Goal: Transaction & Acquisition: Download file/media

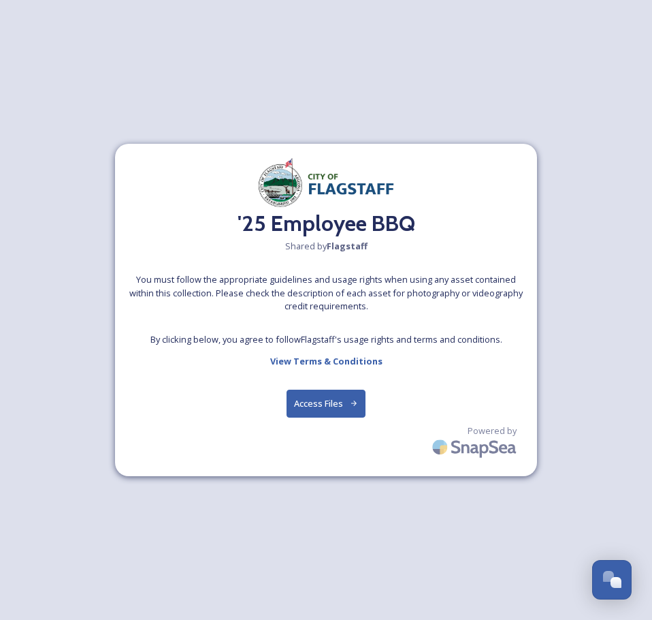
click at [321, 407] on button "Access Files" at bounding box center [327, 403] width 80 height 28
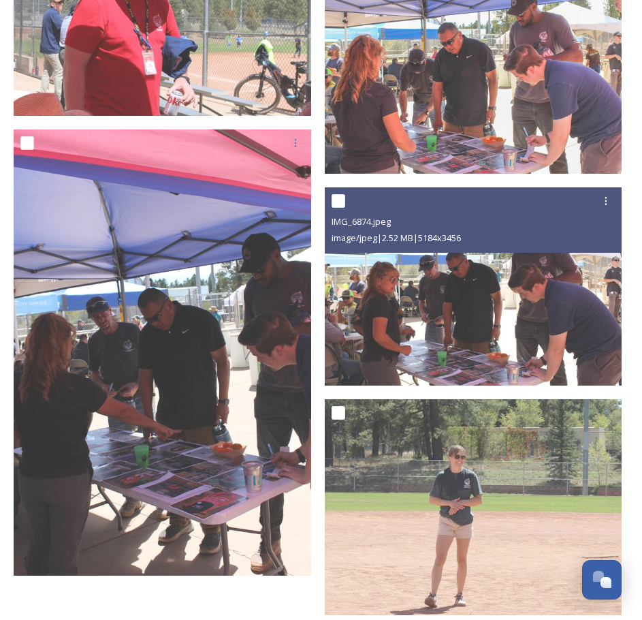
scroll to position [22188, 0]
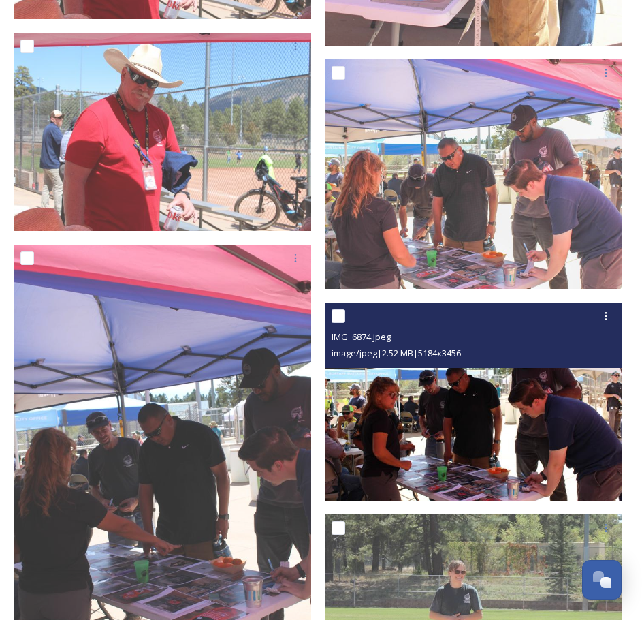
click at [489, 411] on img at bounding box center [473, 401] width 297 height 199
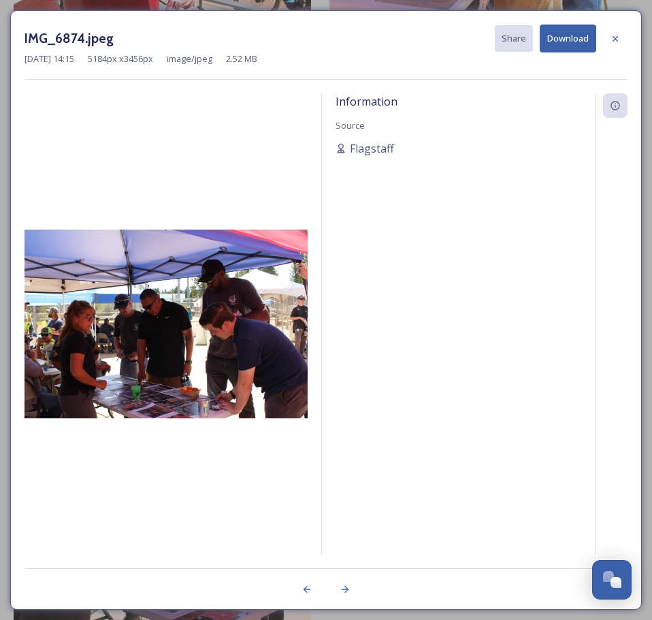
click at [216, 381] on img at bounding box center [166, 323] width 283 height 189
click at [615, 40] on icon at bounding box center [615, 38] width 11 height 11
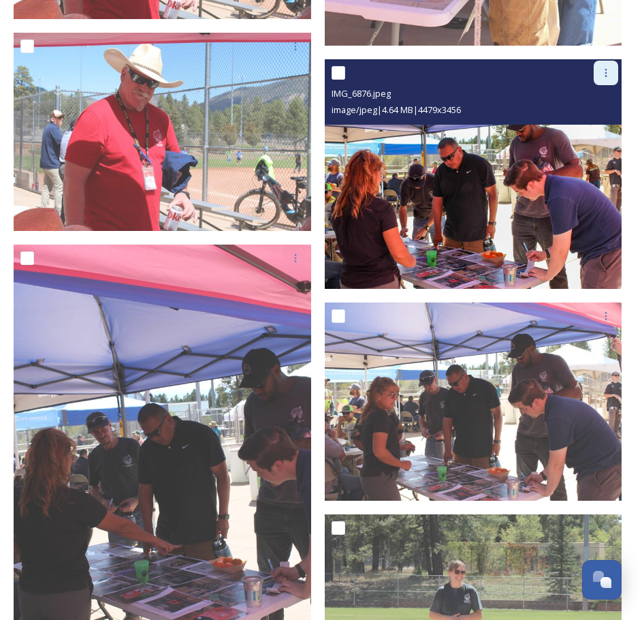
click at [605, 75] on icon at bounding box center [606, 73] width 2 height 8
click at [596, 127] on span "Download" at bounding box center [590, 129] width 42 height 13
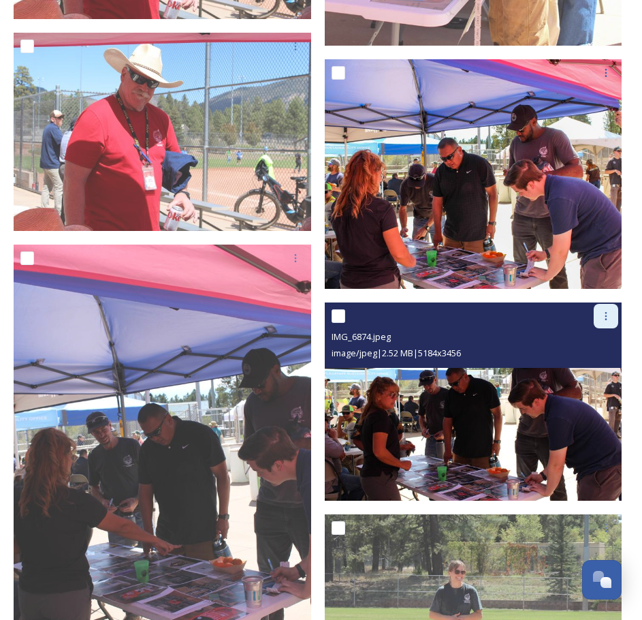
click at [603, 318] on icon at bounding box center [605, 315] width 11 height 11
click at [601, 366] on span "Download" at bounding box center [590, 372] width 42 height 13
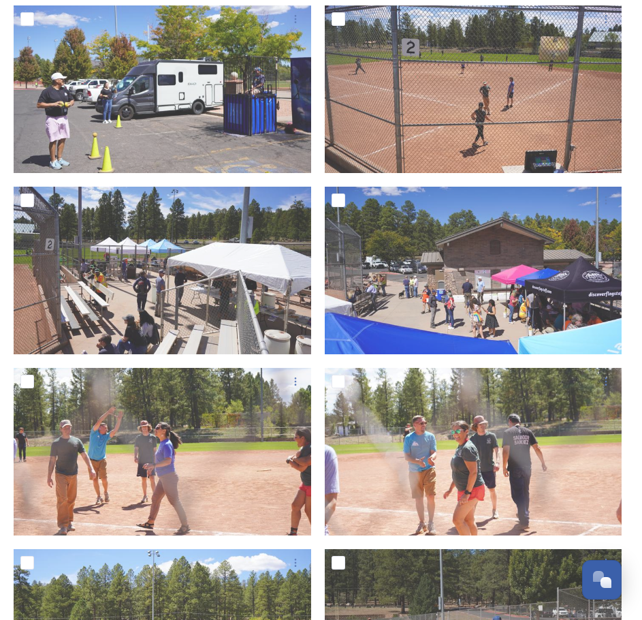
scroll to position [5918, 0]
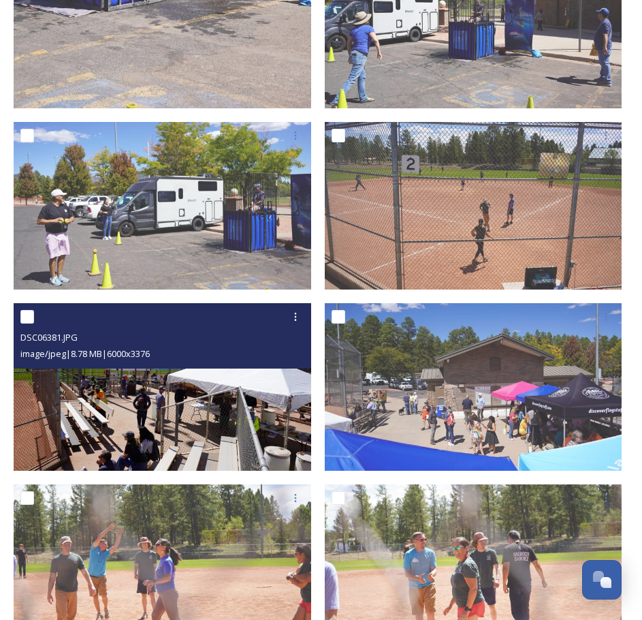
click at [217, 396] on img at bounding box center [162, 386] width 297 height 167
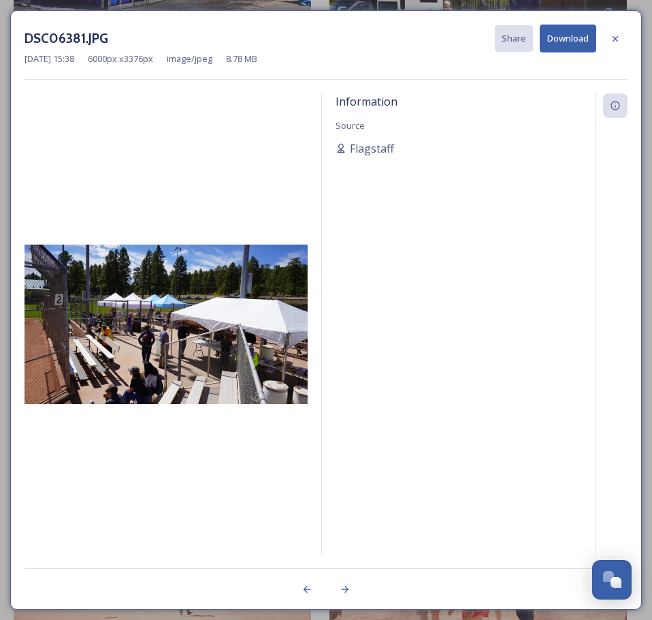
click at [178, 310] on img at bounding box center [166, 323] width 283 height 159
click at [613, 35] on icon at bounding box center [615, 38] width 11 height 11
